Goal: Find specific page/section: Find specific page/section

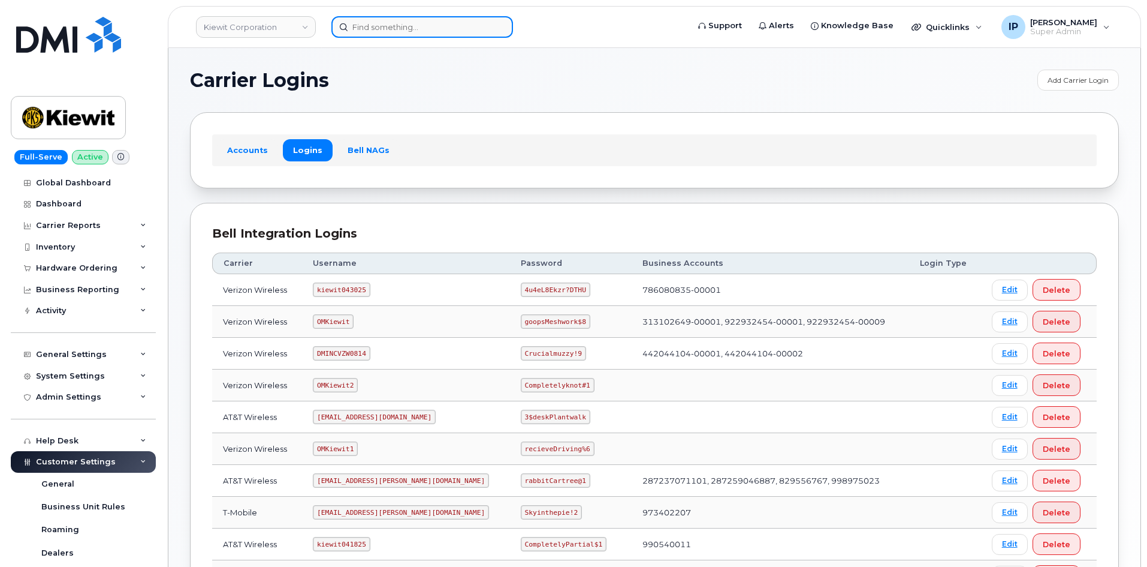
click at [399, 29] on input at bounding box center [423, 27] width 182 height 22
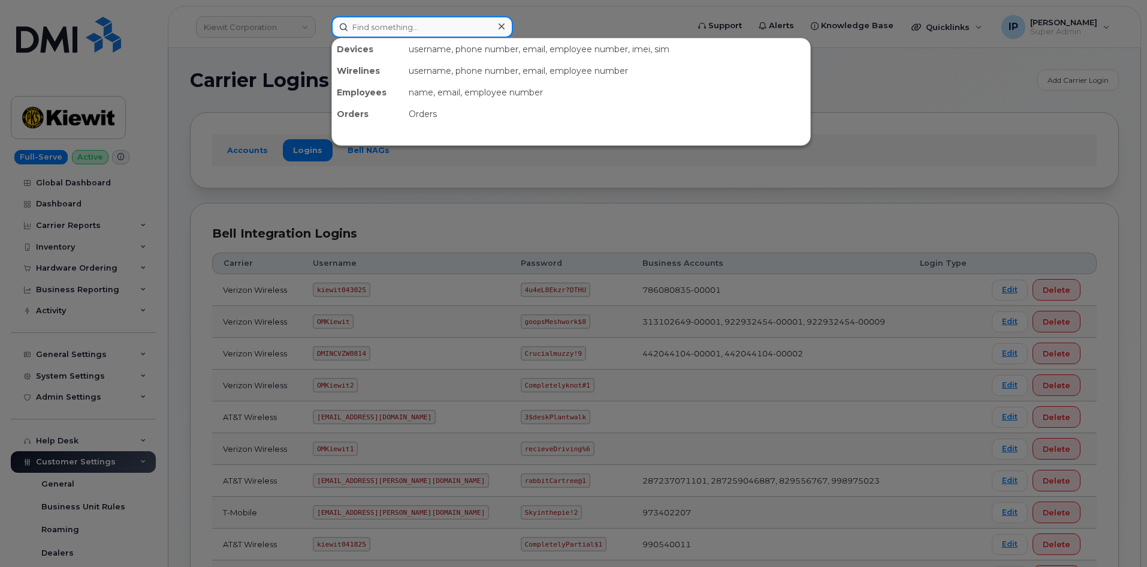
paste input "905-691-0922"
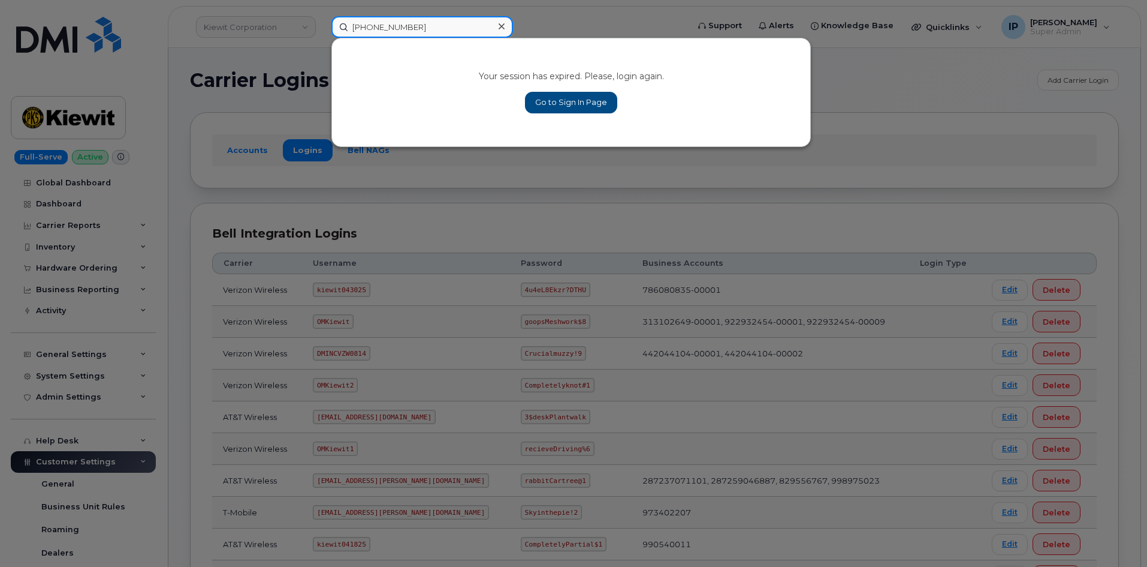
type input "905-691-0922"
click at [562, 93] on link "Go to Sign In Page" at bounding box center [571, 103] width 92 height 22
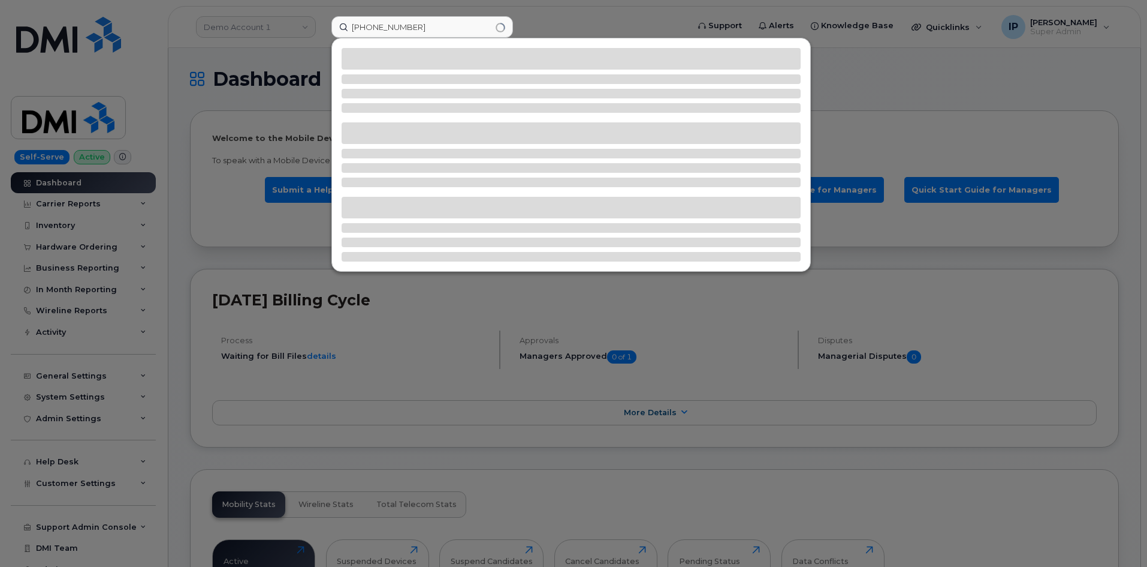
type input "[PHONE_NUMBER]"
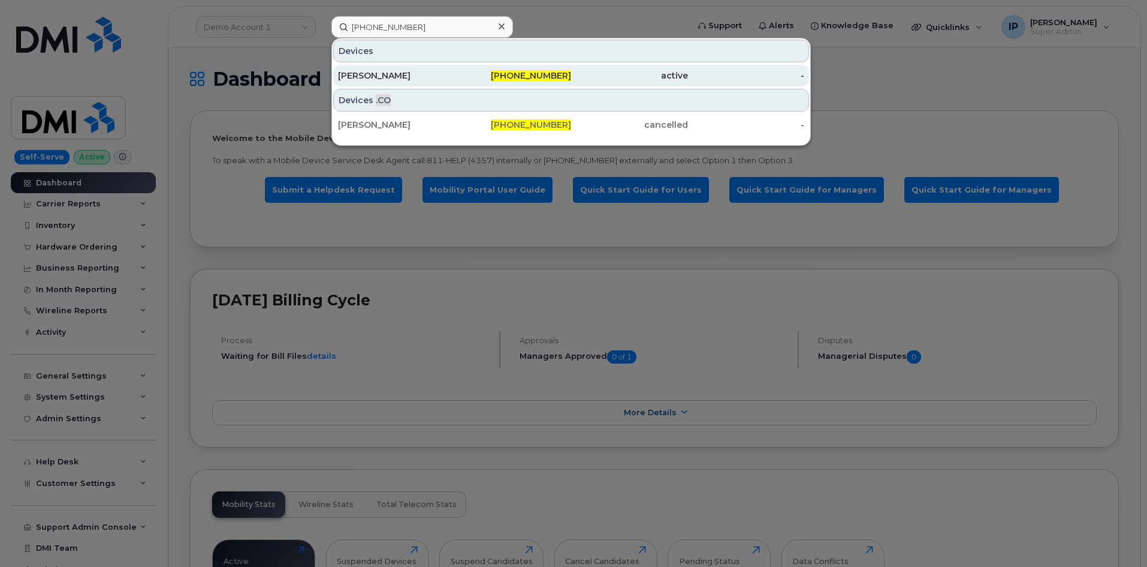
click at [505, 71] on div "905-691-0922" at bounding box center [513, 76] width 117 height 12
